Goal: Navigation & Orientation: Go to known website

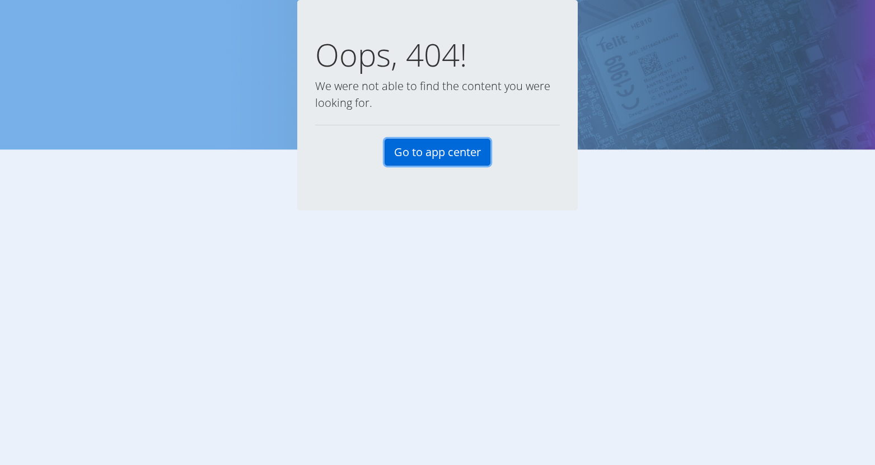
click at [447, 145] on link "Go to app center" at bounding box center [437, 152] width 106 height 27
click at [445, 150] on link "Go to app center" at bounding box center [437, 152] width 106 height 27
click at [415, 152] on link "Go to app center" at bounding box center [437, 152] width 106 height 27
click at [414, 151] on link "Go to app center" at bounding box center [437, 152] width 106 height 27
click at [413, 151] on link "Go to app center" at bounding box center [437, 152] width 106 height 27
